Goal: Navigation & Orientation: Find specific page/section

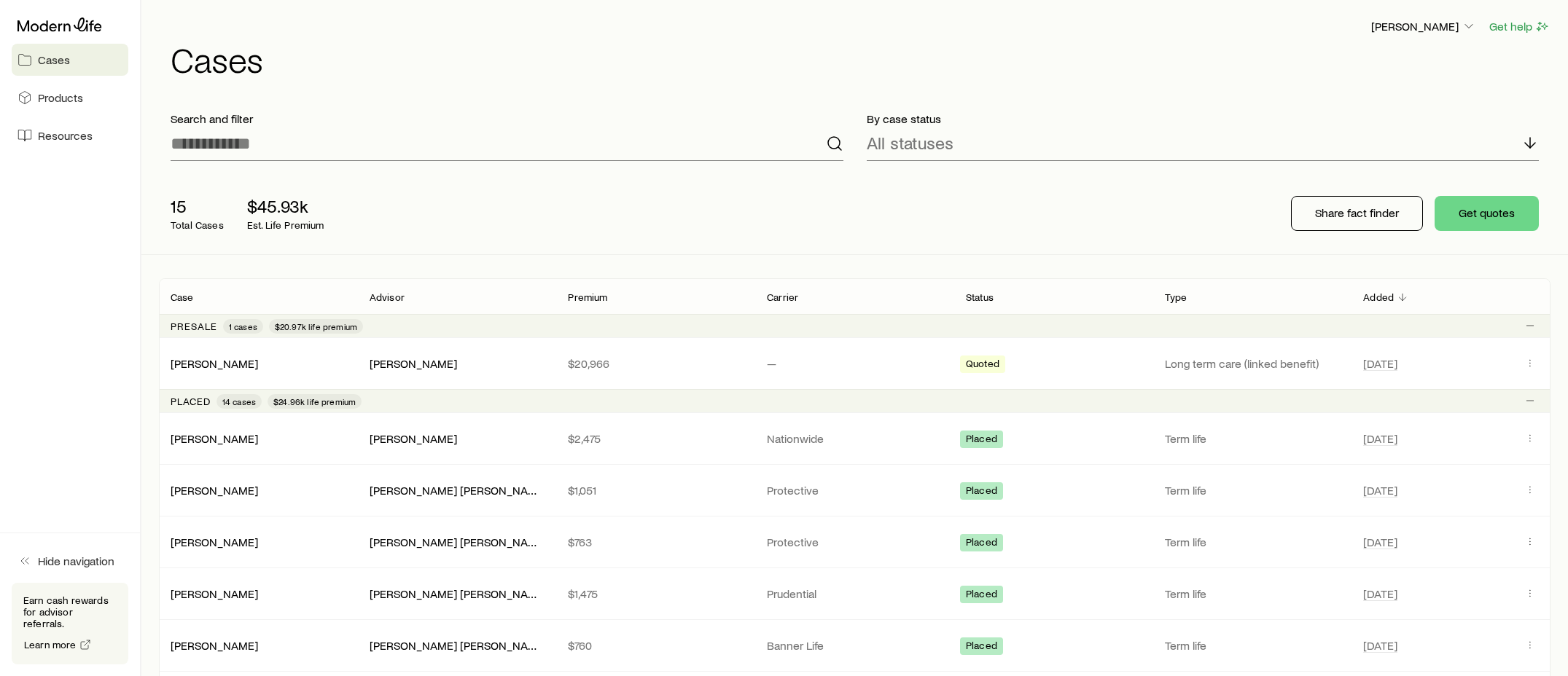
click at [63, 59] on span "Cases" at bounding box center [53, 60] width 32 height 15
drag, startPoint x: 172, startPoint y: 208, endPoint x: 324, endPoint y: 225, distance: 152.9
click at [324, 225] on div "15 Total Cases $45.93k Est. Life Premium" at bounding box center [392, 213] width 467 height 58
click at [1108, 231] on div "15 Total Cases $45.93k Est. Life Premium Share fact finder Get quotes" at bounding box center [854, 213] width 1392 height 82
click at [99, 136] on link "Resources" at bounding box center [70, 136] width 116 height 32
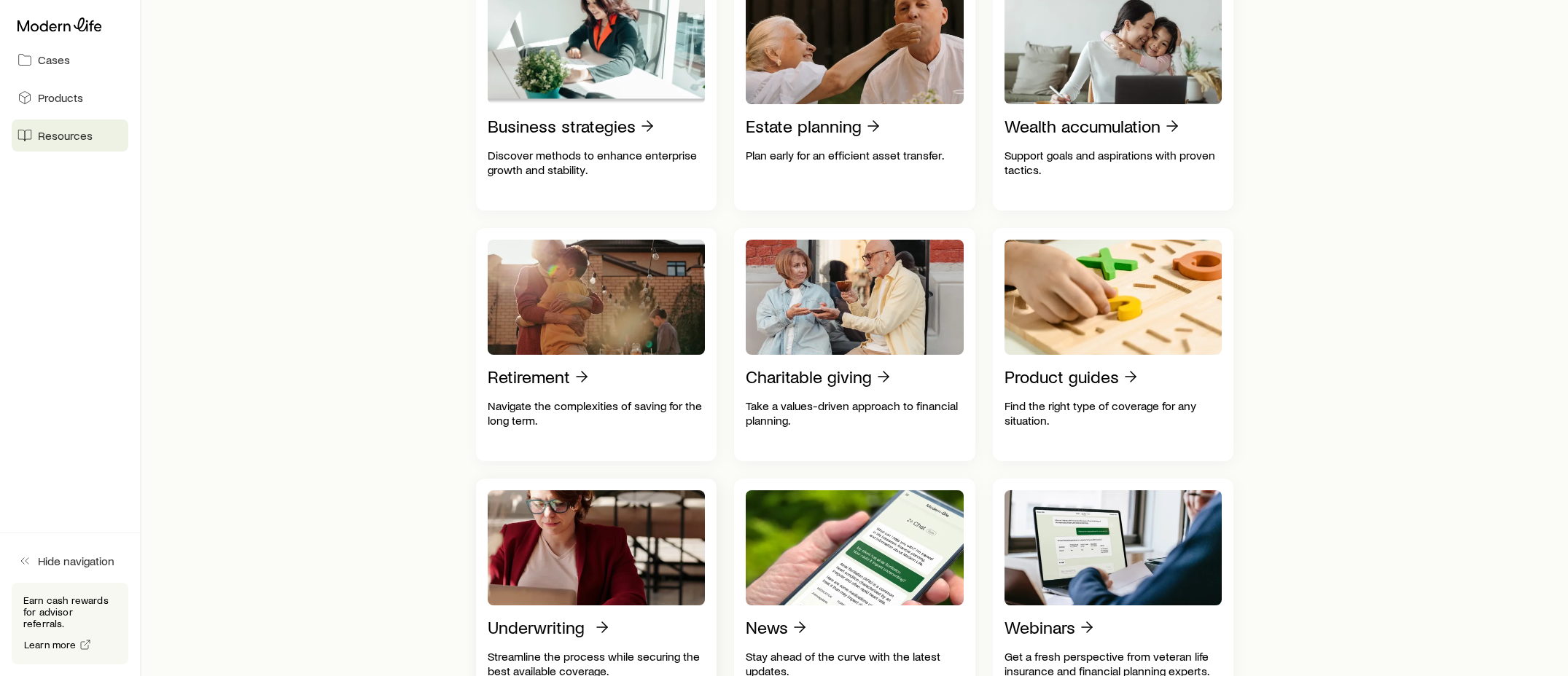
scroll to position [365, 0]
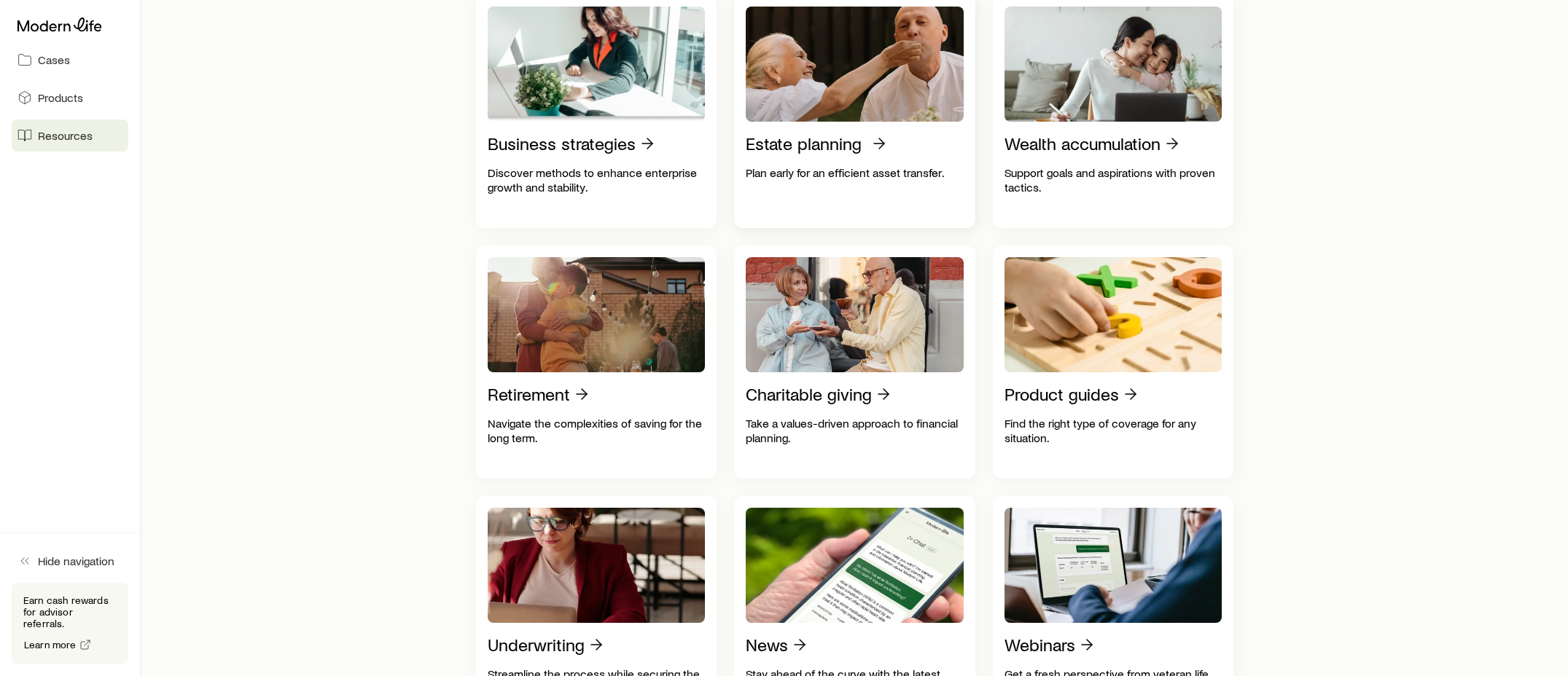
click at [809, 154] on p "Estate planning" at bounding box center [804, 144] width 116 height 20
click at [58, 63] on span "Cases" at bounding box center [53, 60] width 32 height 15
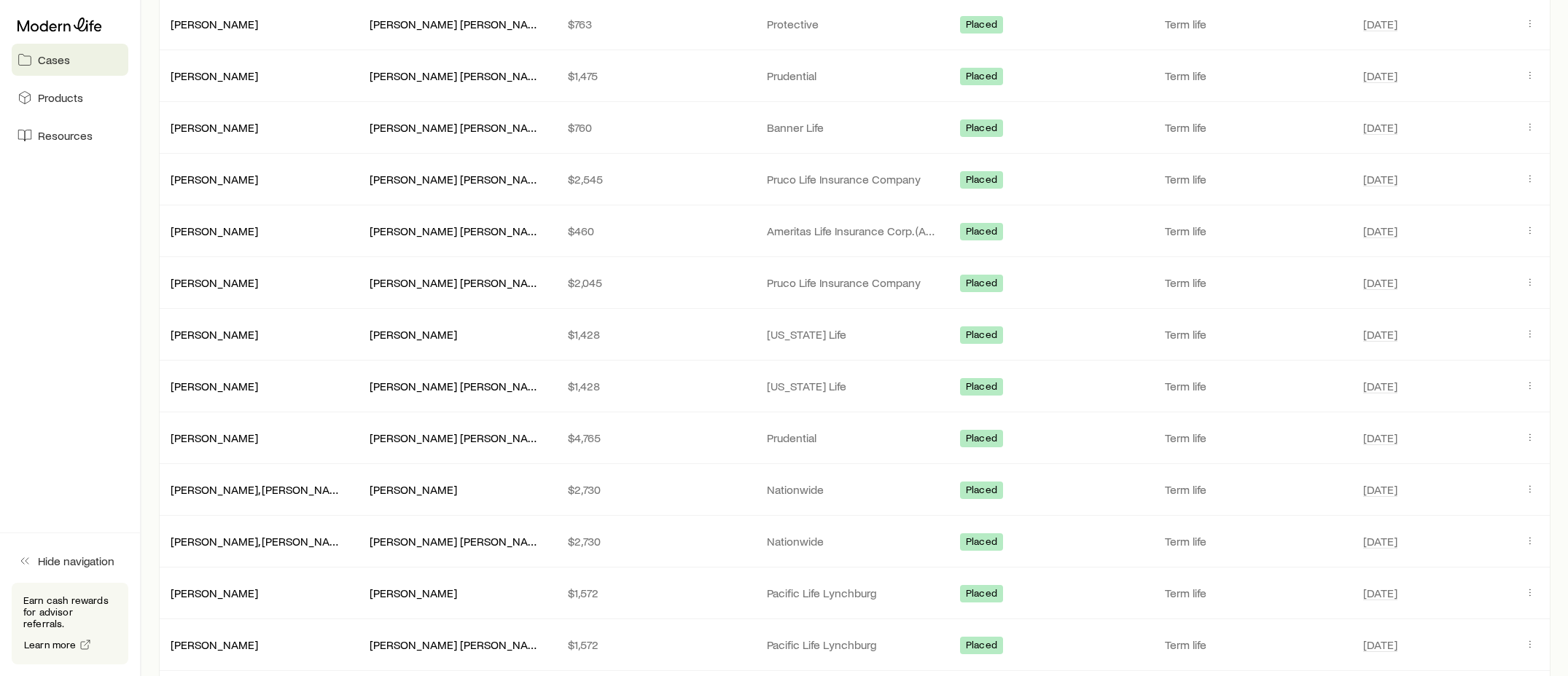
scroll to position [958, 0]
